Goal: Task Accomplishment & Management: Manage account settings

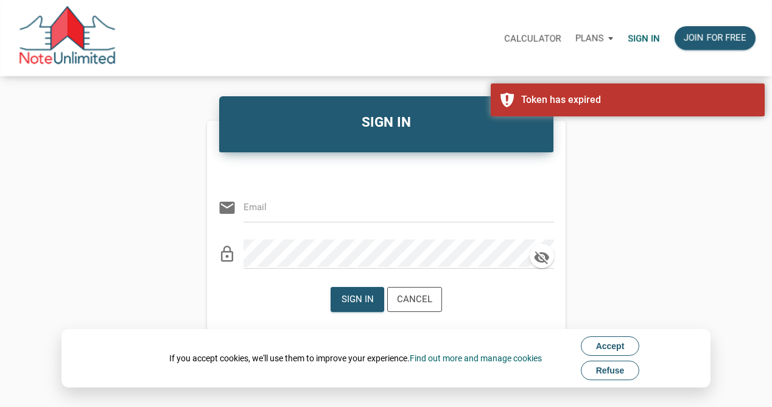
click at [606, 369] on span "Refuse" at bounding box center [610, 370] width 29 height 10
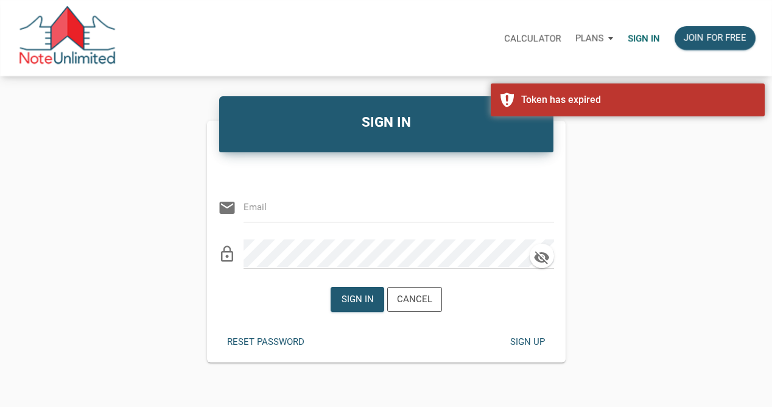
click at [396, 206] on input "email" at bounding box center [389, 206] width 292 height 27
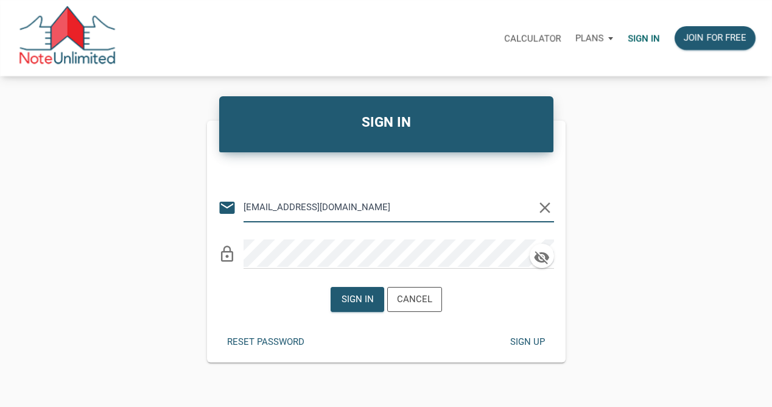
type input "[EMAIL_ADDRESS][DOMAIN_NAME]"
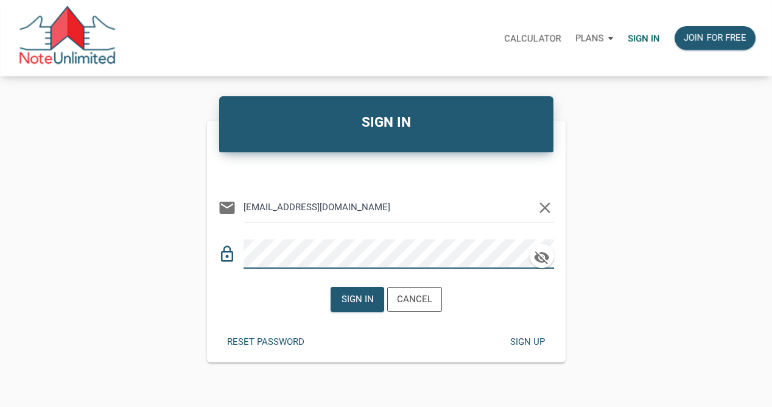
click at [275, 311] on div "Sign in Cancel" at bounding box center [386, 299] width 358 height 43
click at [347, 296] on div "Sign in" at bounding box center [357, 299] width 32 height 14
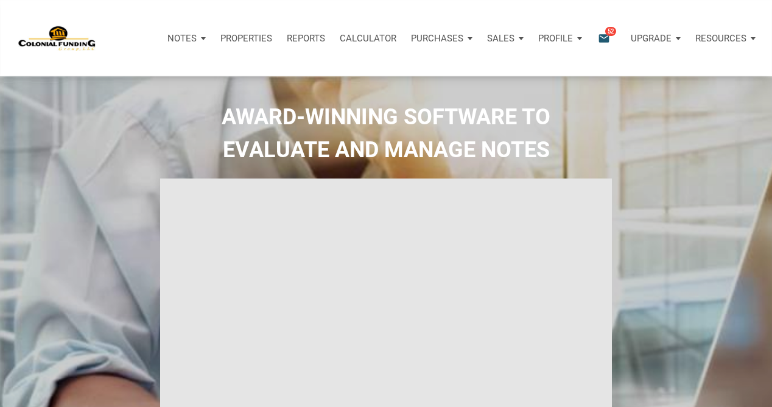
type input "Introduction to new features"
select select
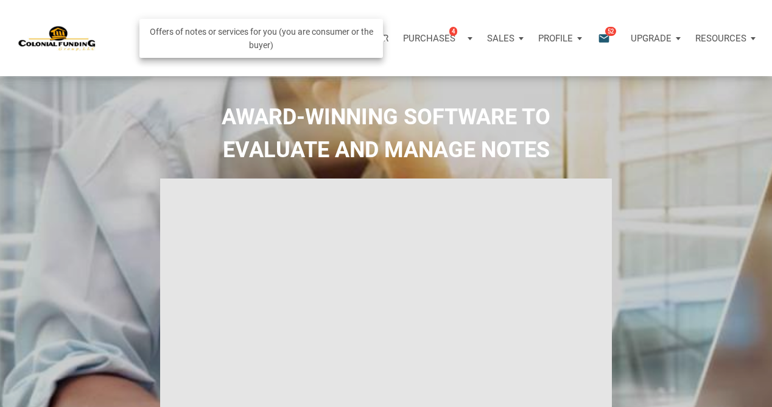
click at [438, 36] on p "Purchases" at bounding box center [429, 38] width 52 height 11
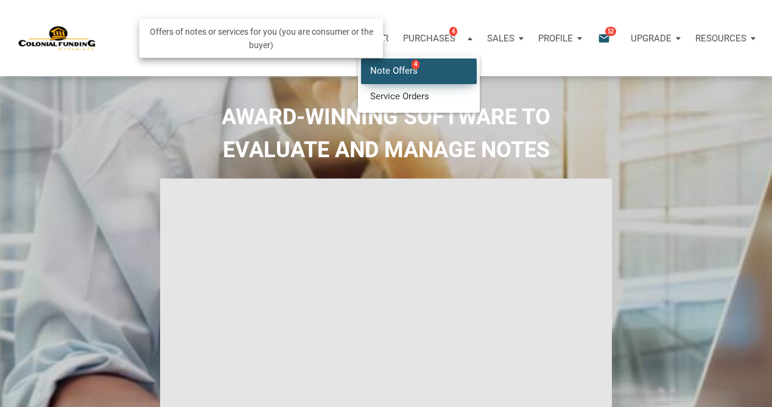
click at [395, 69] on link "Note Offers 4" at bounding box center [419, 70] width 116 height 25
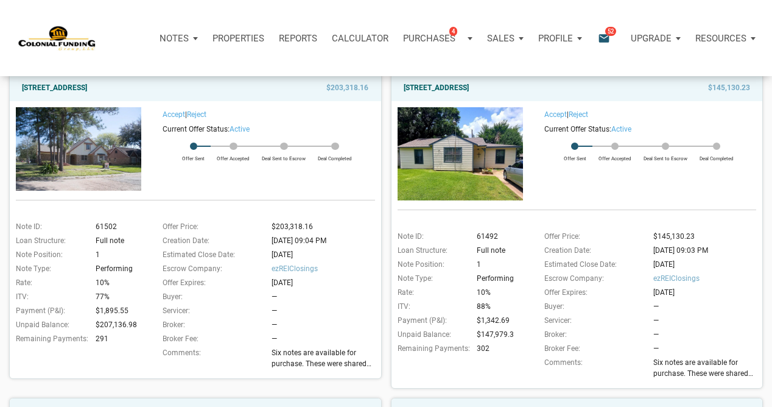
scroll to position [128, 0]
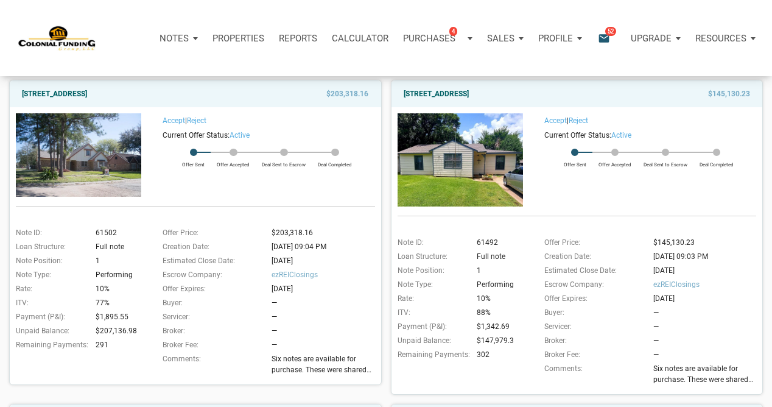
click at [558, 37] on p "Profile" at bounding box center [555, 38] width 35 height 11
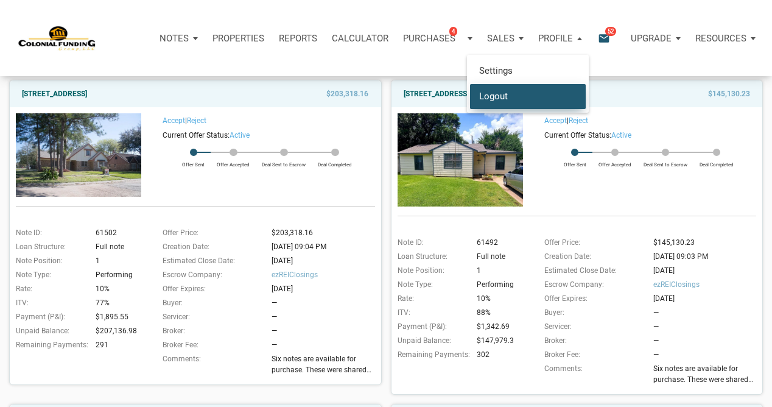
click at [488, 95] on link "Logout" at bounding box center [528, 95] width 116 height 25
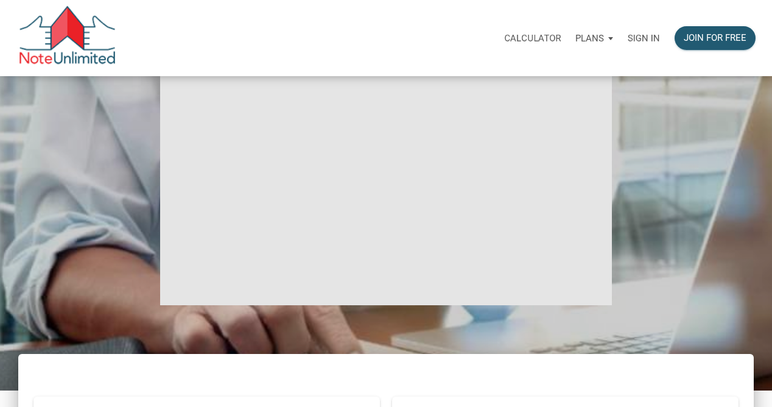
type input "Introduction to new features"
select select
